Goal: Find specific page/section: Find specific page/section

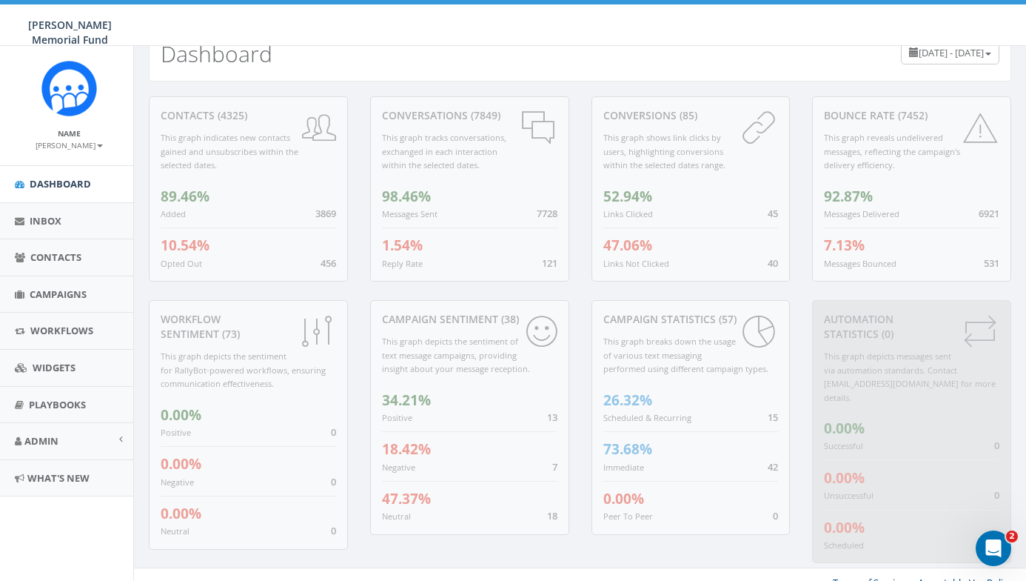
scroll to position [30, 4]
click at [44, 287] on span "Campaigns" at bounding box center [58, 293] width 57 height 13
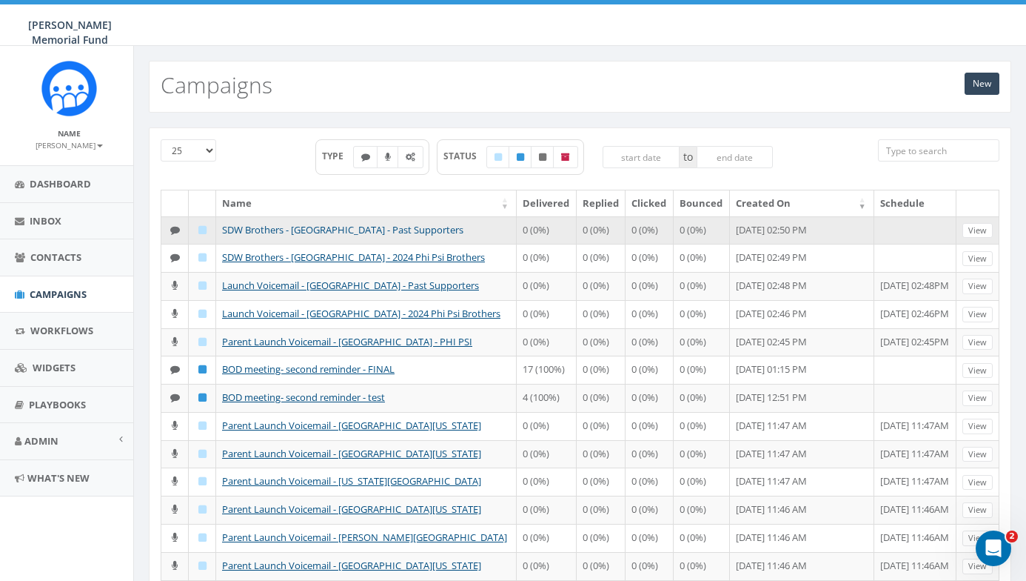
scroll to position [0, 4]
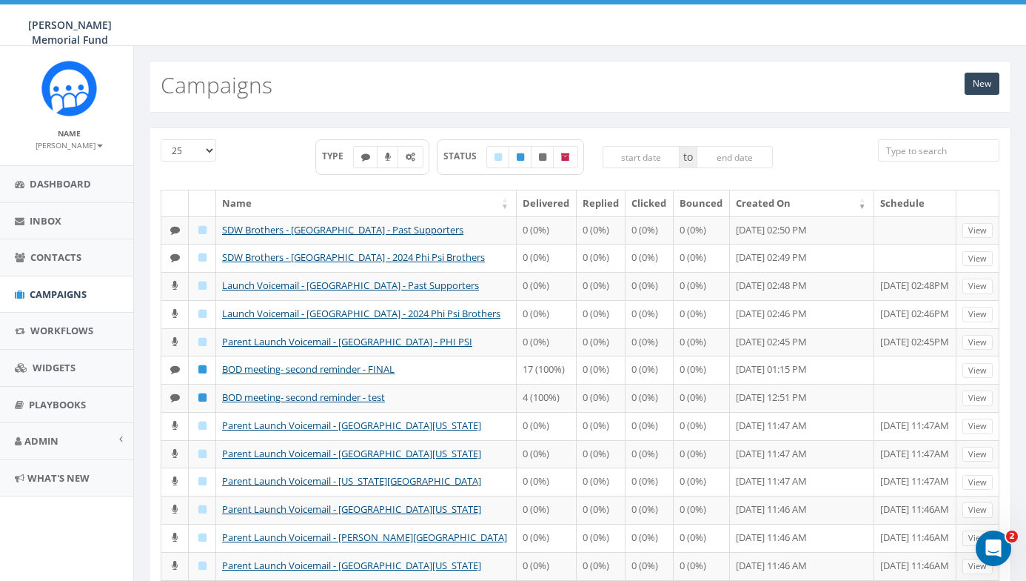
click at [745, 200] on th "Created On" at bounding box center [802, 203] width 144 height 26
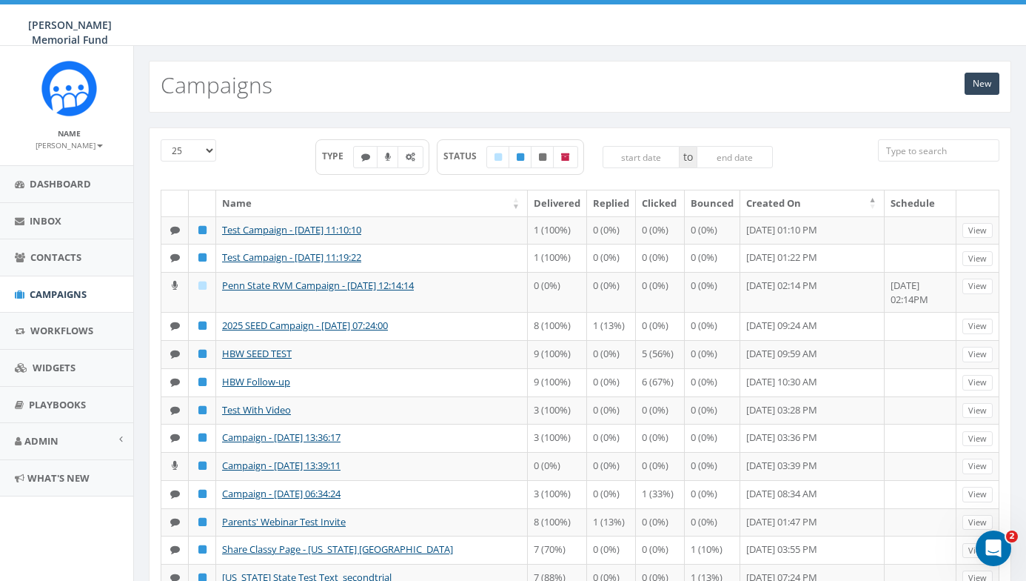
click at [752, 198] on th "Created On" at bounding box center [813, 203] width 144 height 26
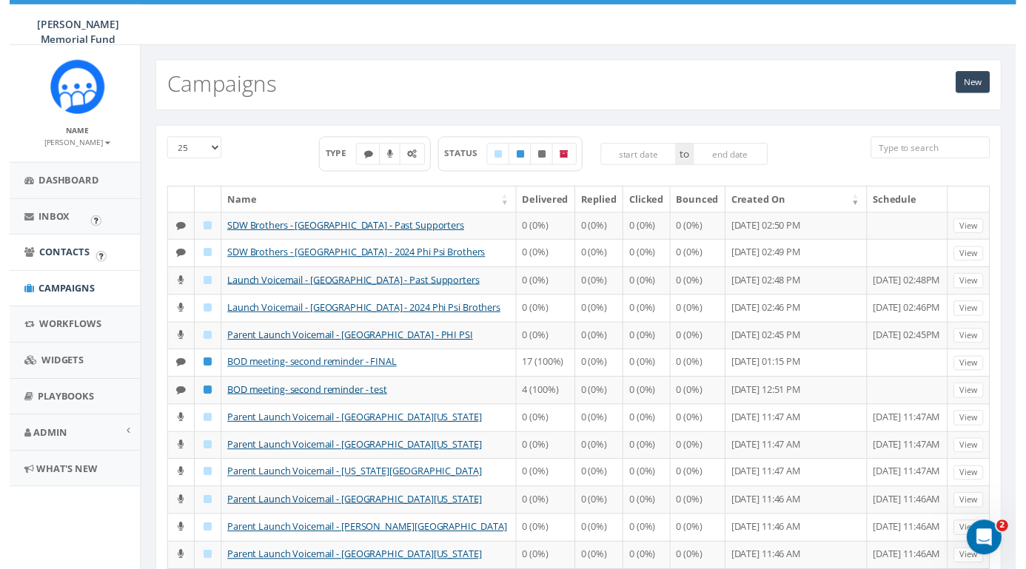
scroll to position [0, 4]
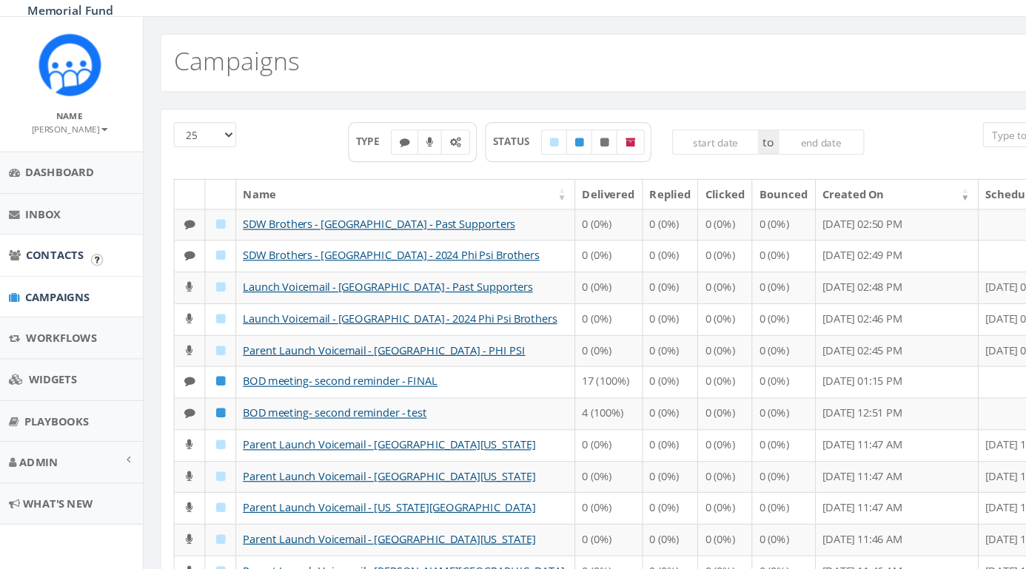
click at [44, 250] on span "Contacts" at bounding box center [55, 256] width 51 height 13
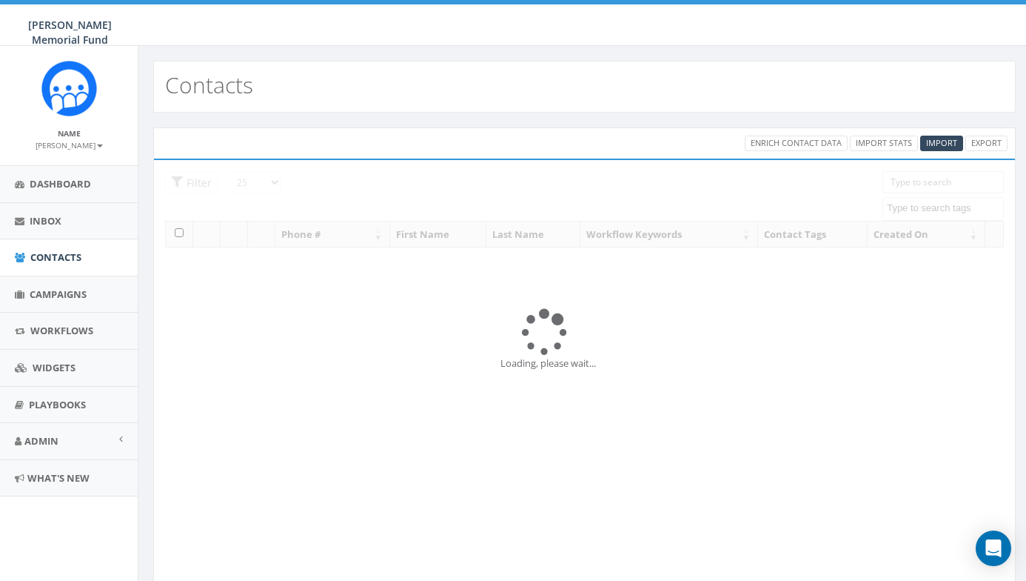
select select
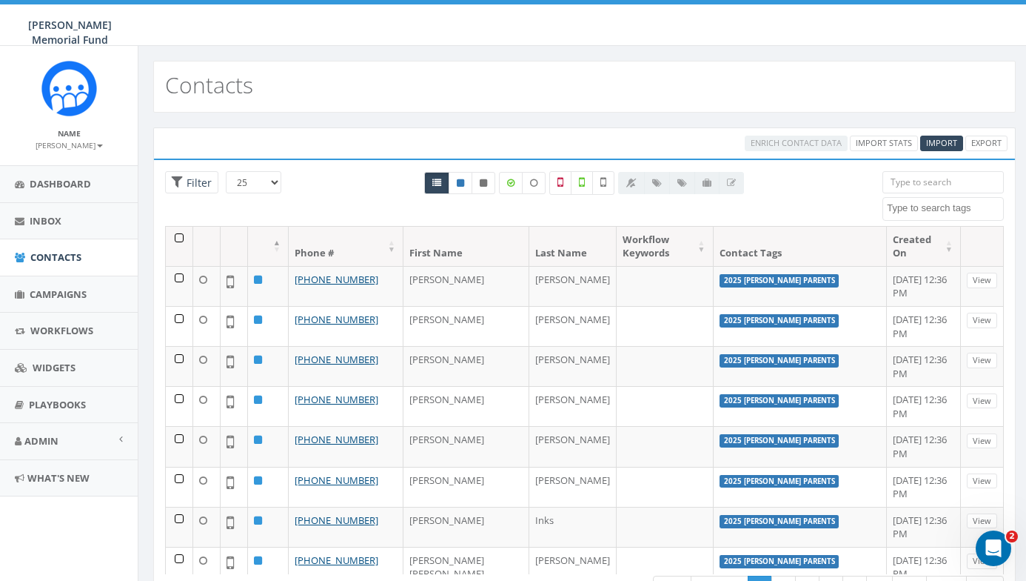
click at [906, 181] on input "search" at bounding box center [943, 182] width 121 height 22
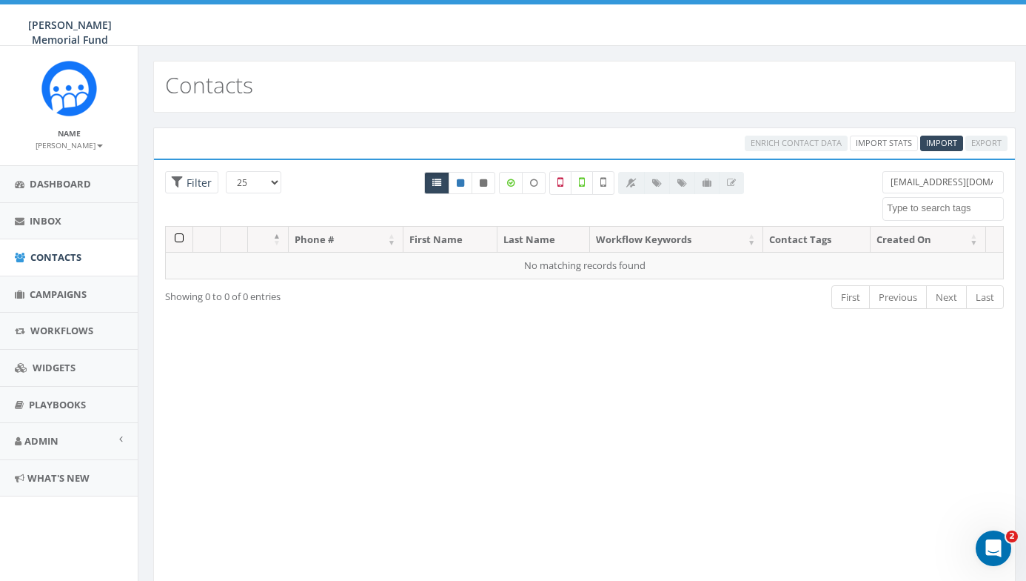
click at [986, 183] on input "jerryatson@mac.com" at bounding box center [943, 182] width 121 height 22
type input "jerry watson"
click at [949, 181] on input "jerry watson" at bounding box center [943, 182] width 121 height 22
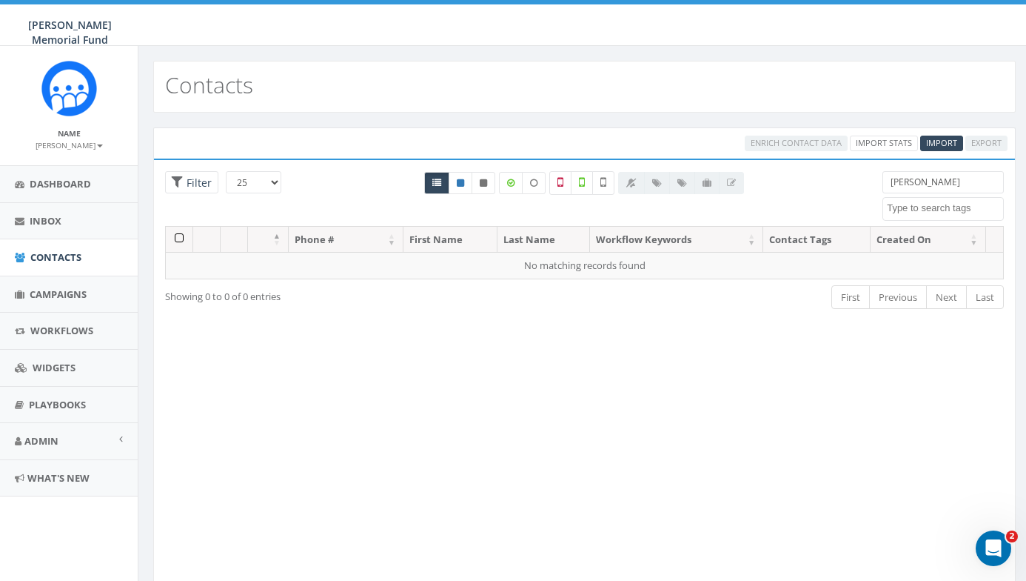
click at [949, 181] on input "jerry watson" at bounding box center [943, 182] width 121 height 22
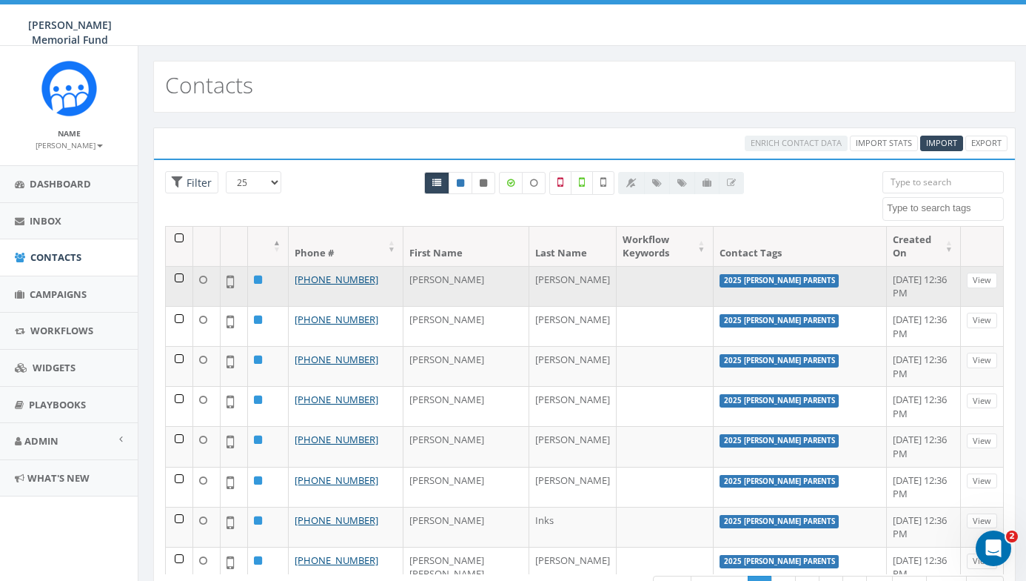
scroll to position [1, 0]
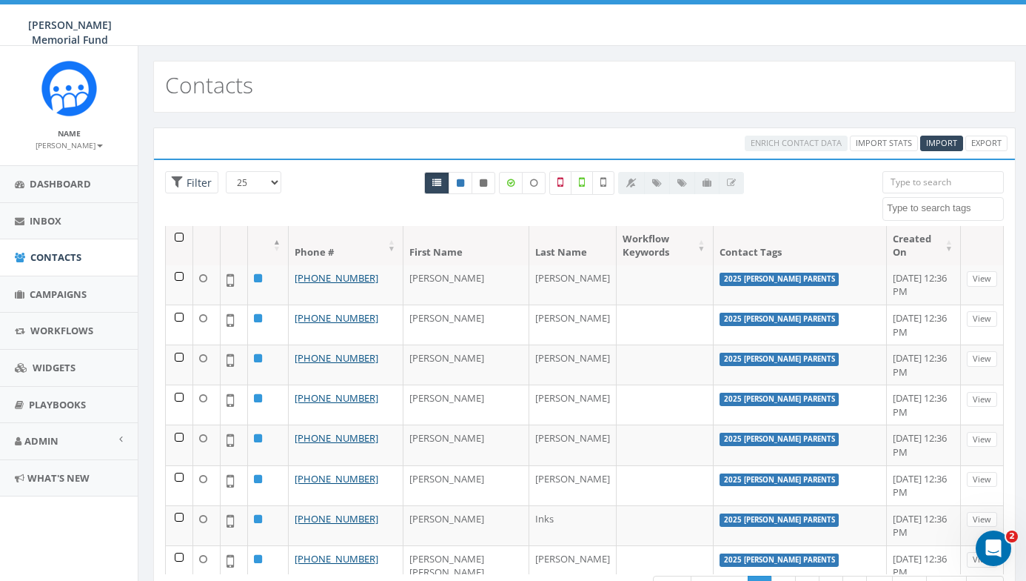
click at [529, 251] on th "Last Name" at bounding box center [572, 245] width 87 height 39
click at [891, 181] on input "search" at bounding box center [943, 182] width 121 height 22
click at [903, 179] on input "search" at bounding box center [943, 182] width 121 height 22
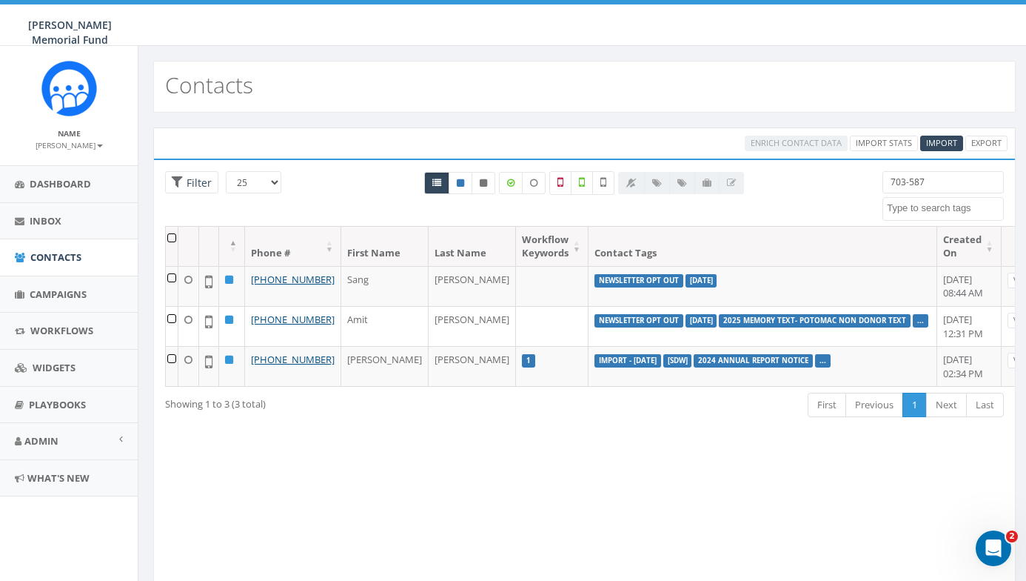
scroll to position [0, 0]
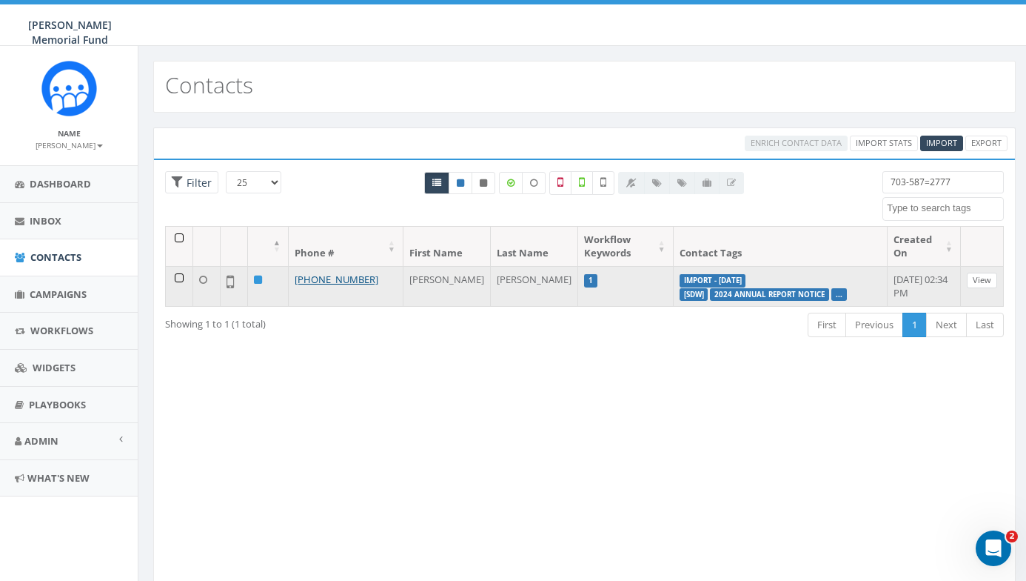
type input "703-587=2777"
click at [980, 273] on link "View" at bounding box center [982, 281] width 30 height 16
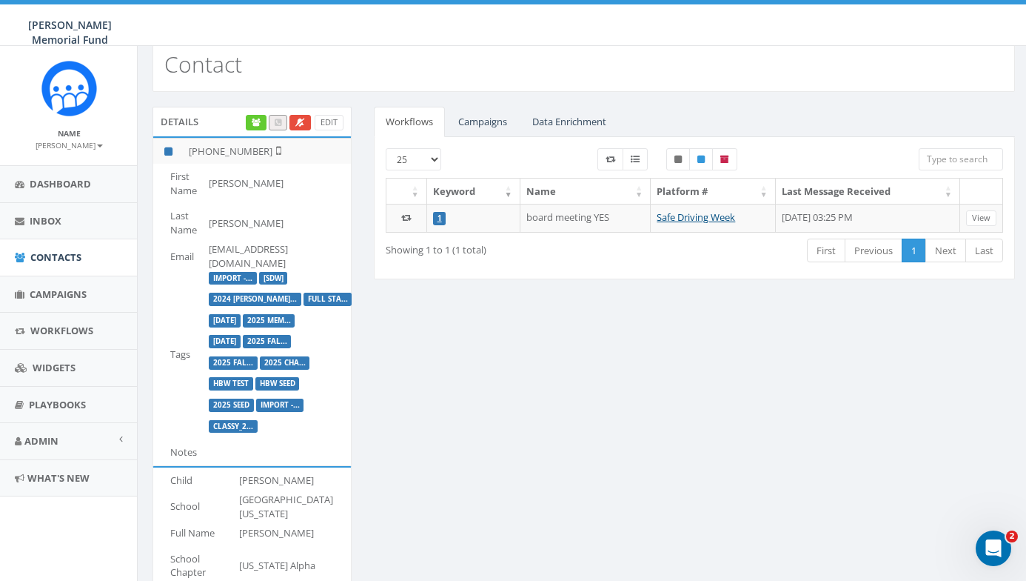
scroll to position [20, 1]
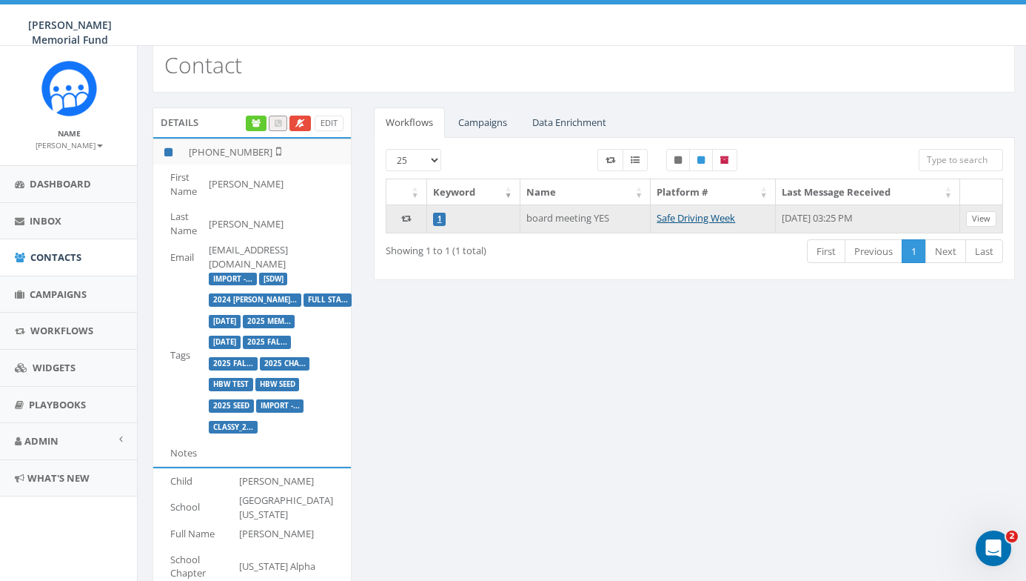
click at [970, 217] on link "View" at bounding box center [981, 219] width 30 height 16
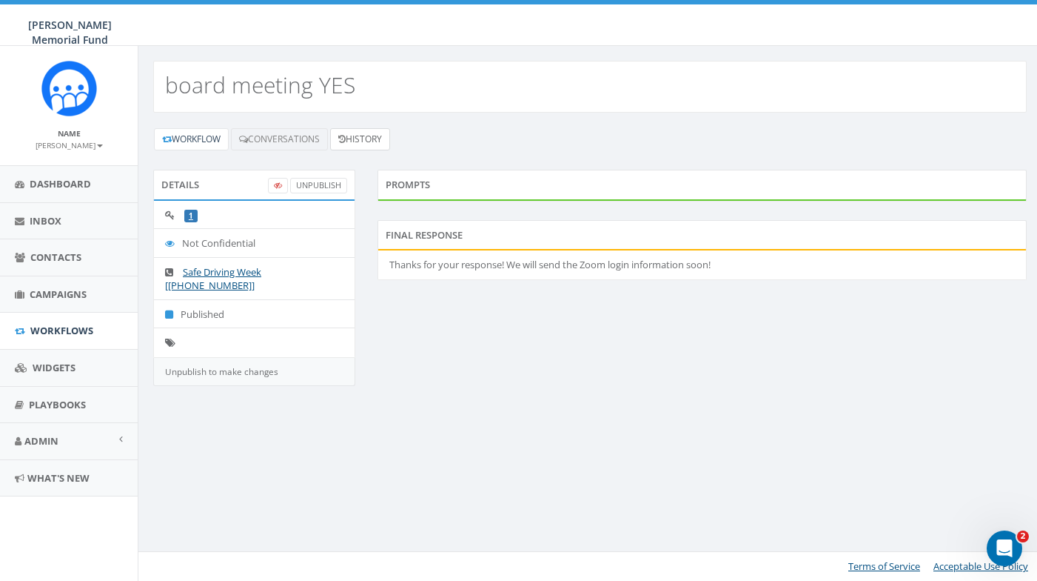
click at [364, 136] on link "History" at bounding box center [360, 139] width 60 height 22
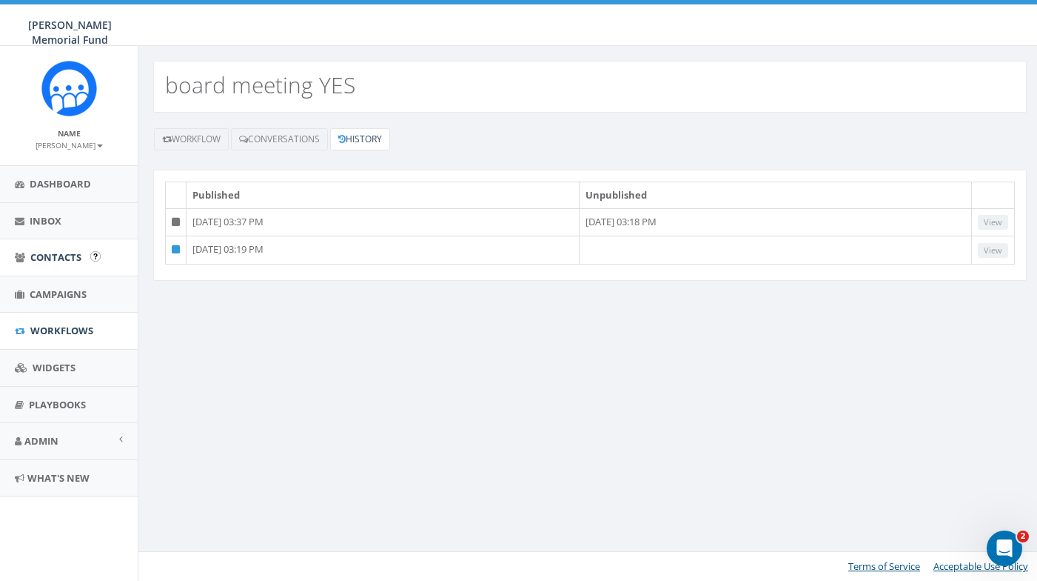
click at [64, 251] on span "Contacts" at bounding box center [55, 256] width 51 height 13
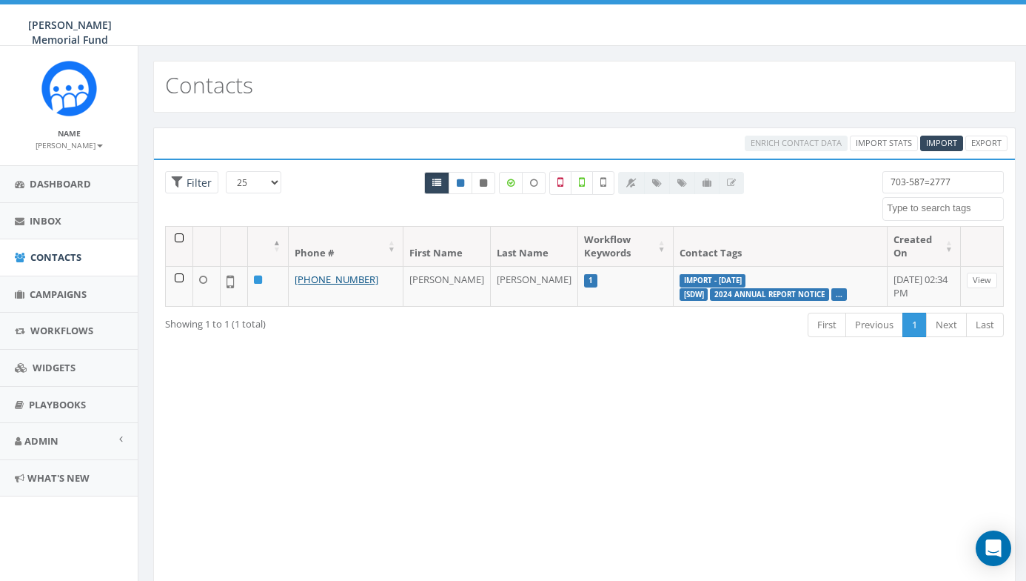
select select
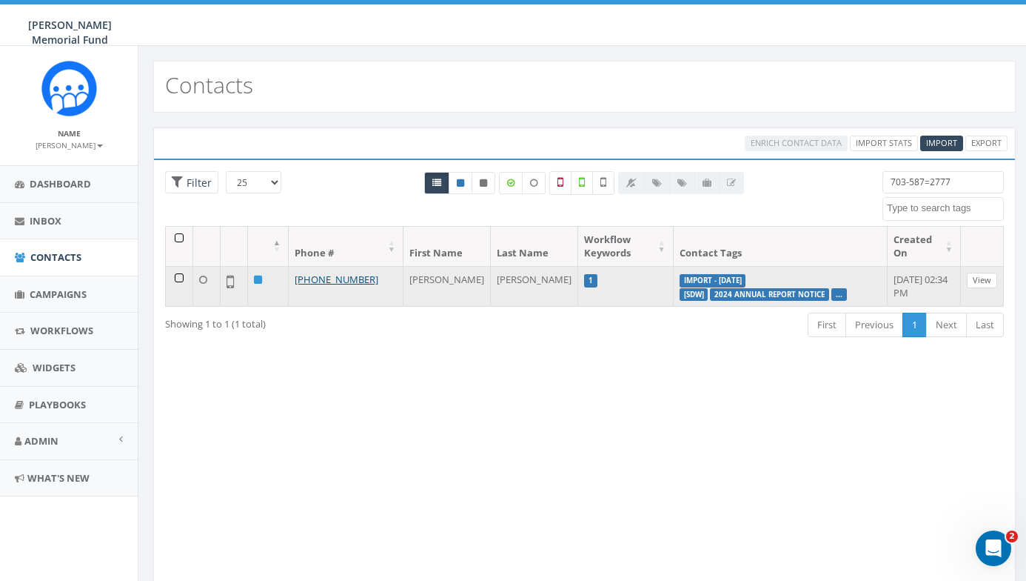
click at [983, 278] on link "View" at bounding box center [982, 281] width 30 height 16
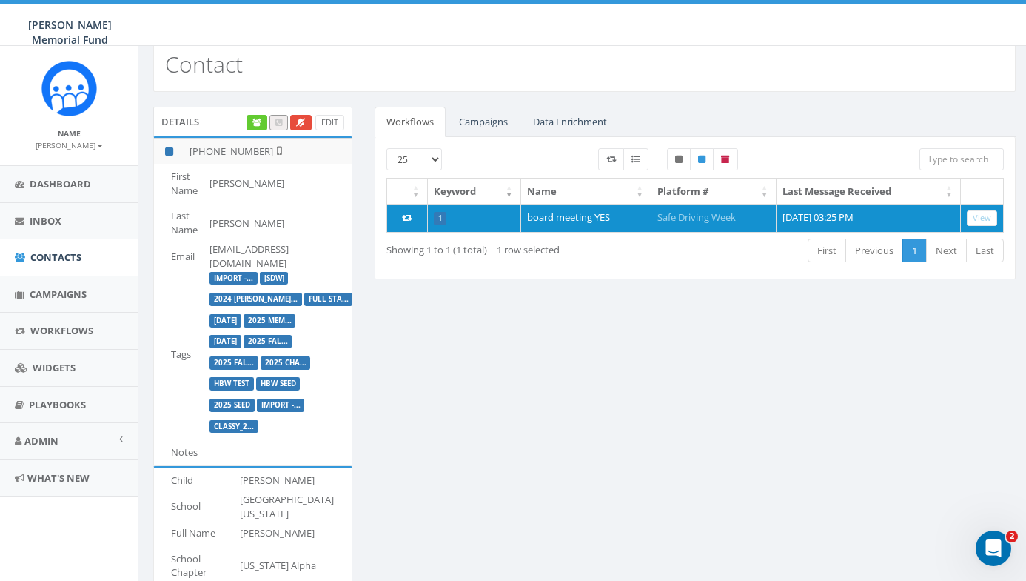
scroll to position [20, 0]
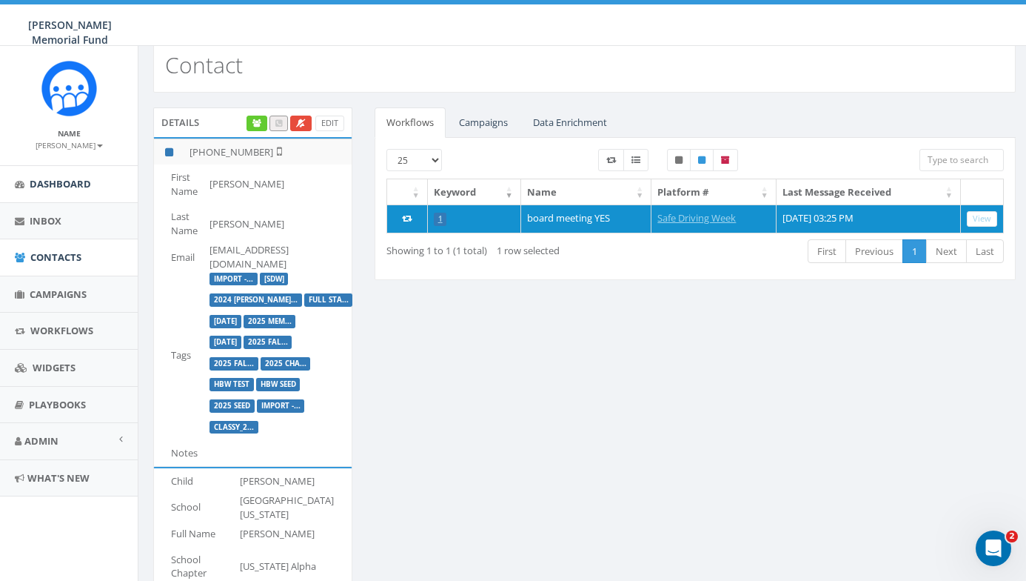
click at [45, 180] on span "Dashboard" at bounding box center [60, 183] width 61 height 13
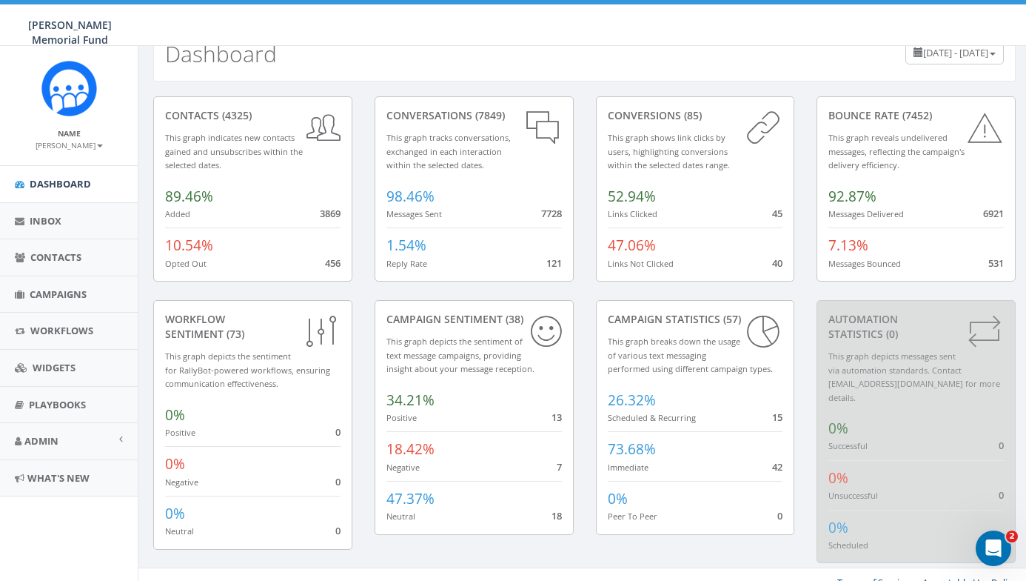
scroll to position [30, 0]
click at [273, 191] on div "89.46% Added 3869" at bounding box center [253, 200] width 176 height 41
click at [241, 115] on span "(4325)" at bounding box center [235, 116] width 33 height 14
click at [315, 130] on icon at bounding box center [324, 128] width 34 height 39
click at [196, 196] on span "89.46%" at bounding box center [189, 196] width 48 height 19
